Goal: Information Seeking & Learning: Learn about a topic

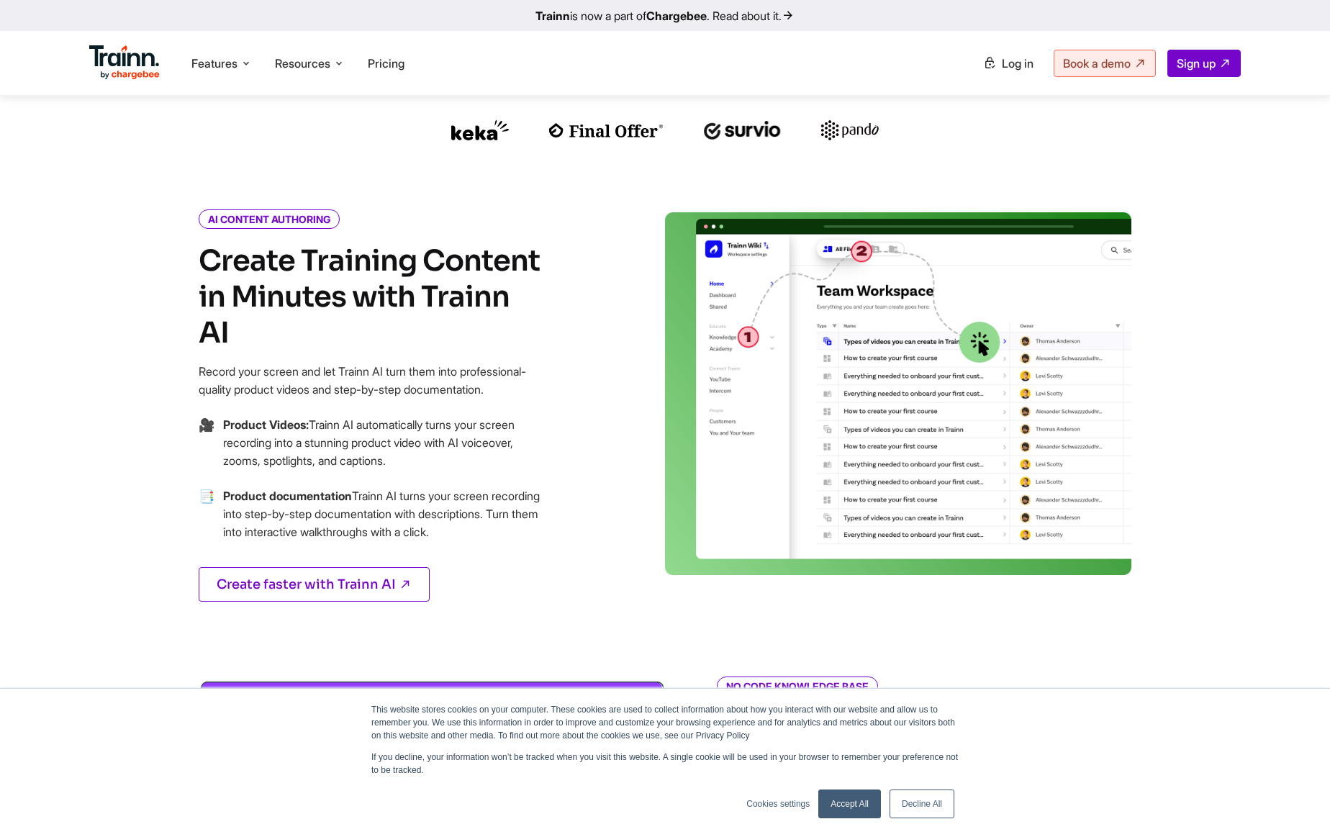
scroll to position [558, 0]
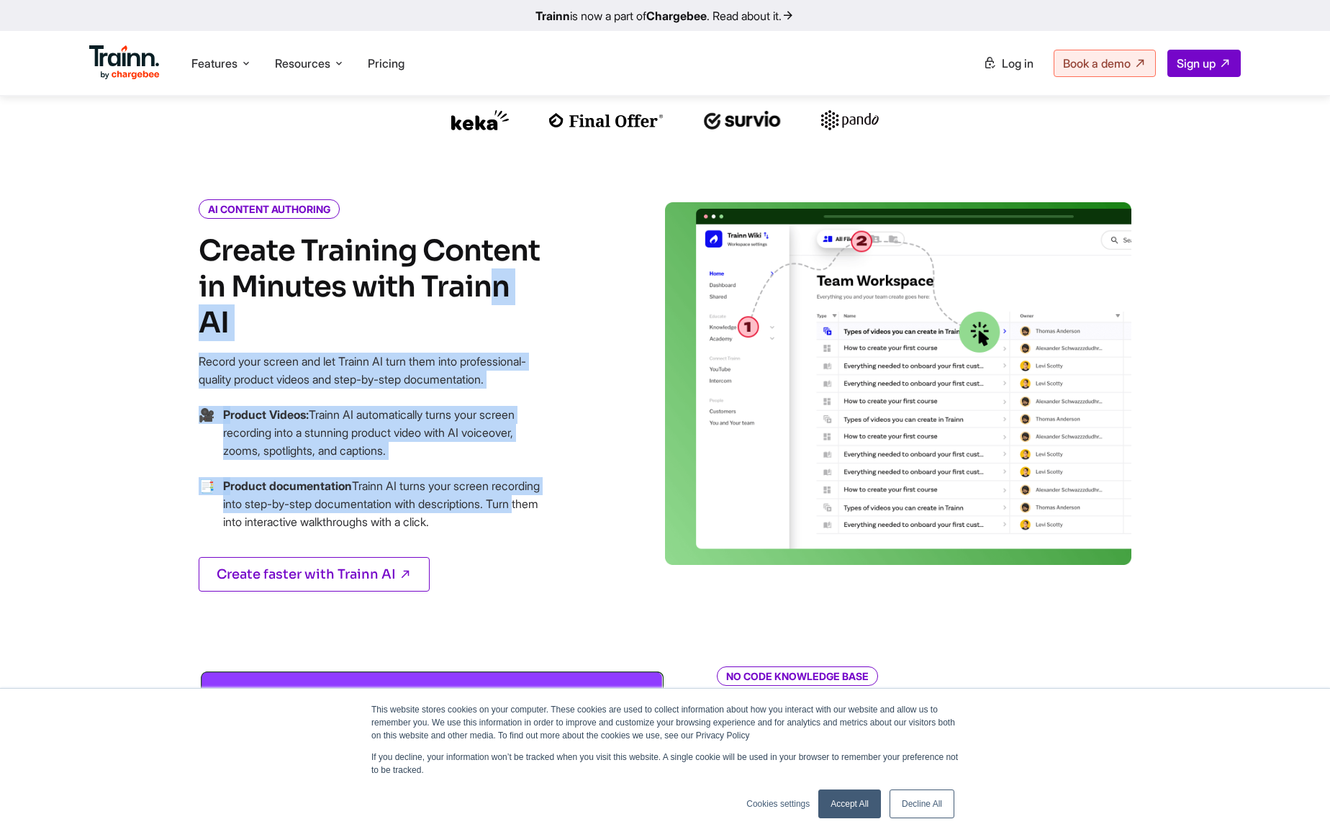
drag, startPoint x: 453, startPoint y: 383, endPoint x: 632, endPoint y: 481, distance: 203.6
click at [632, 481] on div "AI CONTENT AUTHORING Create Training Content in Minutes with Trainn AI Record y…" at bounding box center [406, 414] width 518 height 425
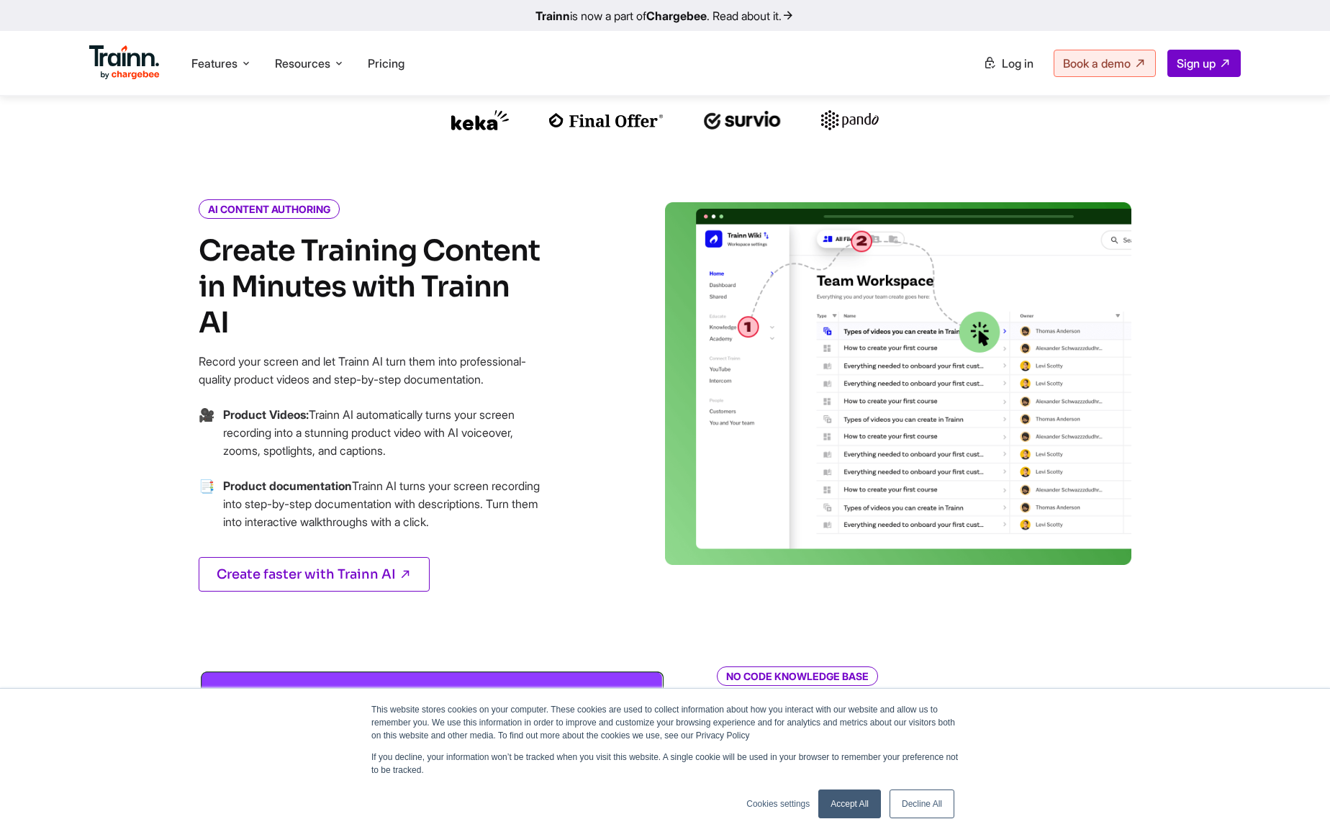
click at [632, 480] on div "AI CONTENT AUTHORING Create Training Content in Minutes with Trainn AI Record y…" at bounding box center [406, 414] width 518 height 425
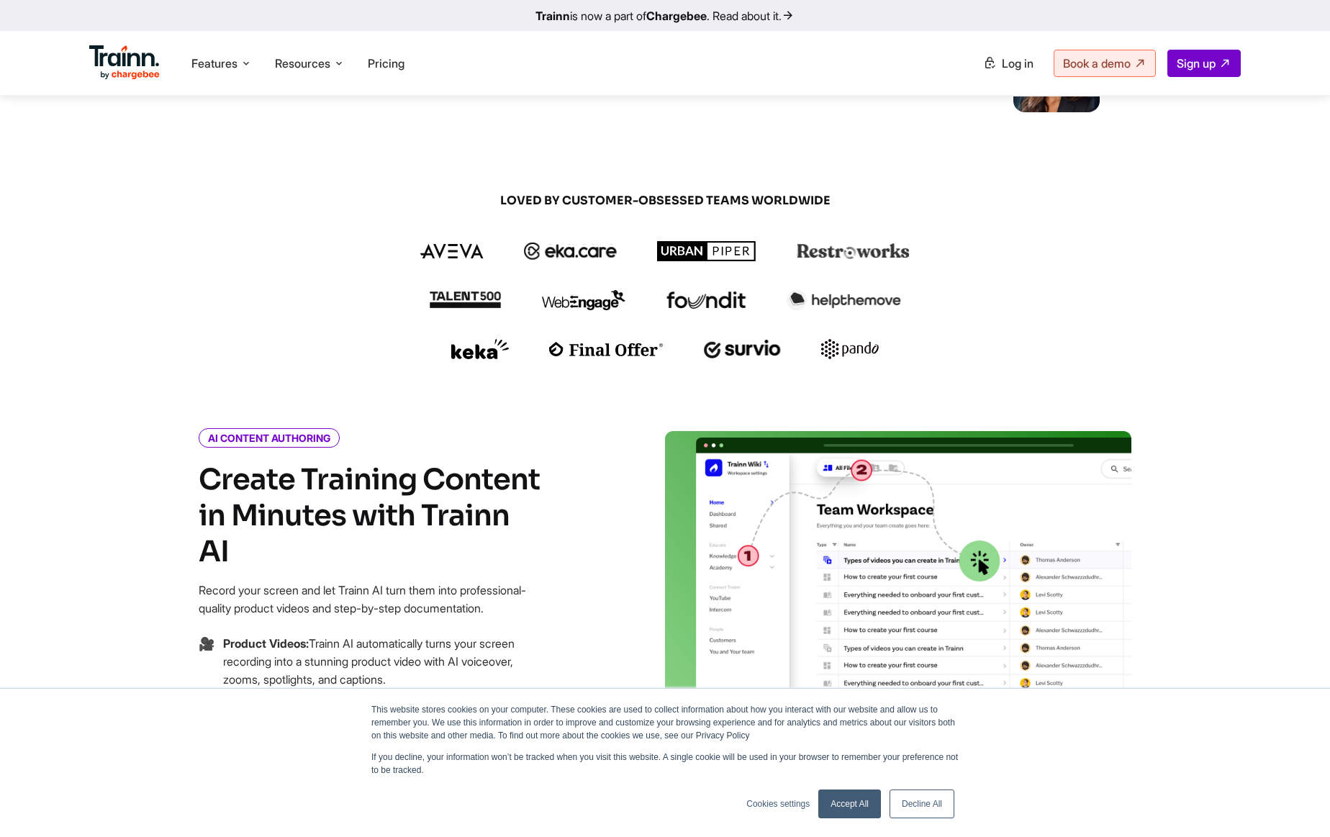
scroll to position [0, 0]
